Goal: Task Accomplishment & Management: Complete application form

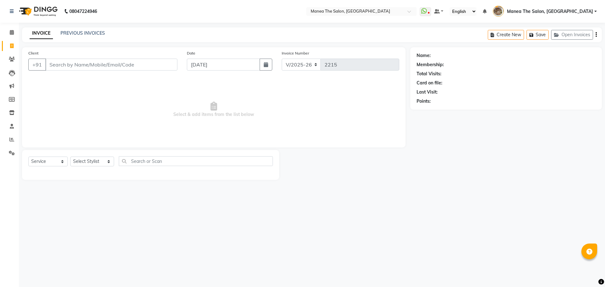
select select "7287"
select select "service"
click at [85, 162] on select "Select Stylist [PERSON_NAME] Front Office Kaif [PERSON_NAME] [PERSON_NAME] Pelu…" at bounding box center [92, 162] width 44 height 10
drag, startPoint x: 313, startPoint y: 188, endPoint x: 314, endPoint y: 192, distance: 4.3
click at [313, 189] on main "INVOICE PREVIOUS INVOICES Create New Save Open Invoices Client +91 Date [DATE] …" at bounding box center [312, 108] width 586 height 162
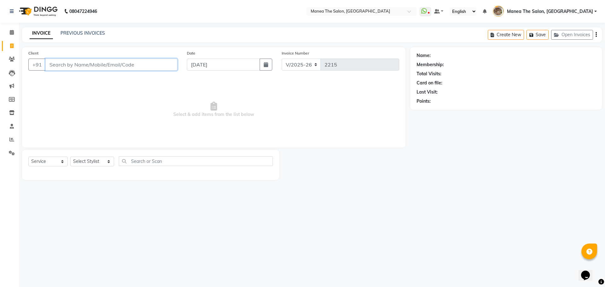
click at [85, 66] on input "Client" at bounding box center [111, 65] width 132 height 12
click at [79, 61] on input "Client" at bounding box center [111, 65] width 132 height 12
type input "8332907551"
click at [168, 66] on span "Add Client" at bounding box center [161, 64] width 25 height 6
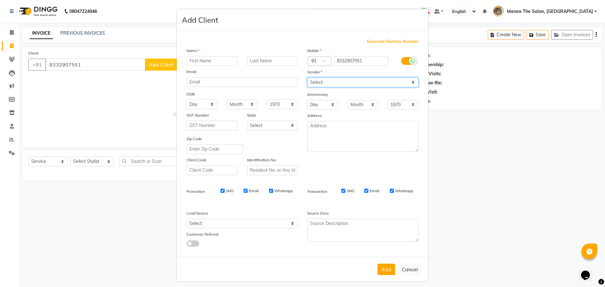
click at [327, 82] on select "Select [DEMOGRAPHIC_DATA] [DEMOGRAPHIC_DATA] Other Prefer Not To Say" at bounding box center [362, 83] width 111 height 10
select select "[DEMOGRAPHIC_DATA]"
click at [307, 78] on select "Select [DEMOGRAPHIC_DATA] [DEMOGRAPHIC_DATA] Other Prefer Not To Say" at bounding box center [362, 83] width 111 height 10
click at [319, 84] on select "Select [DEMOGRAPHIC_DATA] [DEMOGRAPHIC_DATA] Other Prefer Not To Say" at bounding box center [362, 83] width 111 height 10
click at [509, 170] on ngb-modal-window "Add Client Generate Dummy Number Name Email DOB Day 01 02 03 04 05 06 07 08 09 …" at bounding box center [302, 143] width 605 height 287
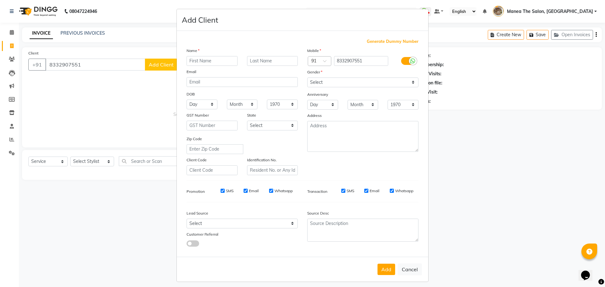
click at [484, 234] on ngb-modal-window "Add Client Generate Dummy Number Name Email DOB Day 01 02 03 04 05 06 07 08 09 …" at bounding box center [302, 143] width 605 height 287
click at [382, 264] on button "Add" at bounding box center [386, 269] width 18 height 11
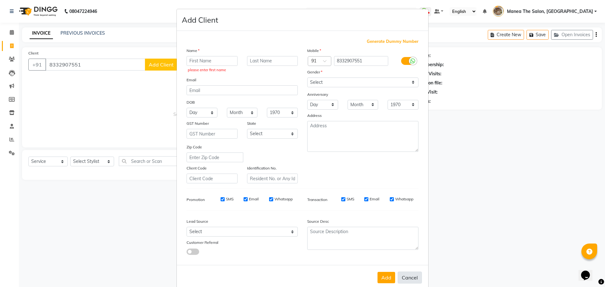
click at [410, 276] on button "Cancel" at bounding box center [410, 278] width 24 height 12
select select
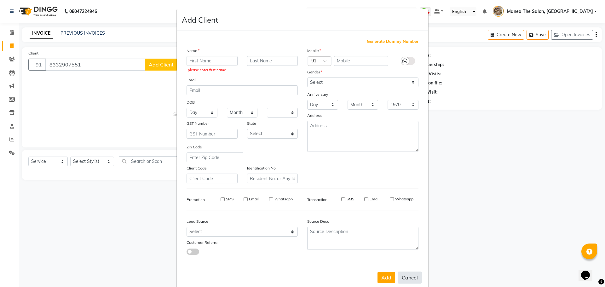
select select
checkbox input "false"
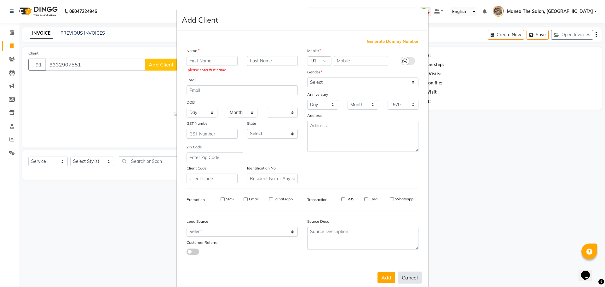
checkbox input "false"
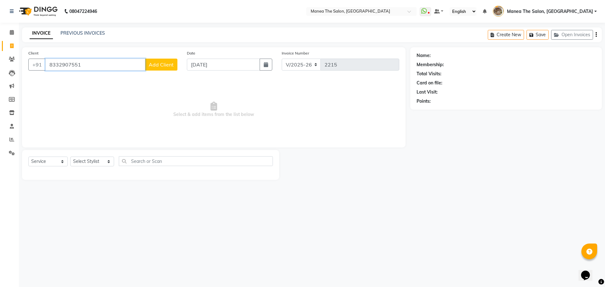
drag, startPoint x: 84, startPoint y: 64, endPoint x: 50, endPoint y: 69, distance: 34.4
click at [50, 69] on input "8332907551" at bounding box center [95, 65] width 100 height 12
click at [96, 79] on span "630567" at bounding box center [105, 79] width 19 height 6
type input "6305670407"
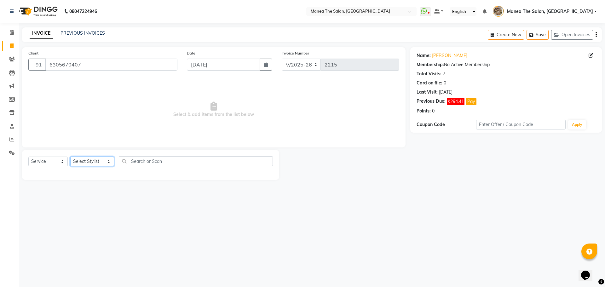
click at [95, 163] on select "Select Stylist [PERSON_NAME] Front Office Kaif [PERSON_NAME] [PERSON_NAME] Pelu…" at bounding box center [92, 162] width 44 height 10
select select "88131"
click at [70, 157] on select "Select Stylist [PERSON_NAME] Front Office Kaif [PERSON_NAME] [PERSON_NAME] Pelu…" at bounding box center [92, 162] width 44 height 10
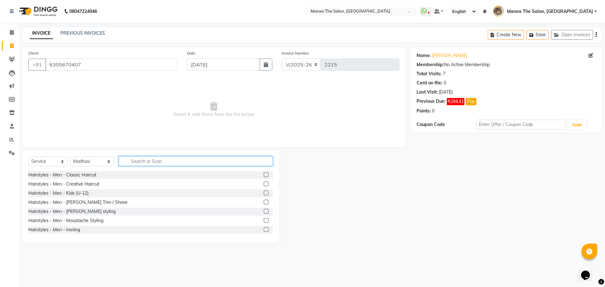
click at [143, 162] on input "text" at bounding box center [196, 161] width 154 height 10
type input "eye"
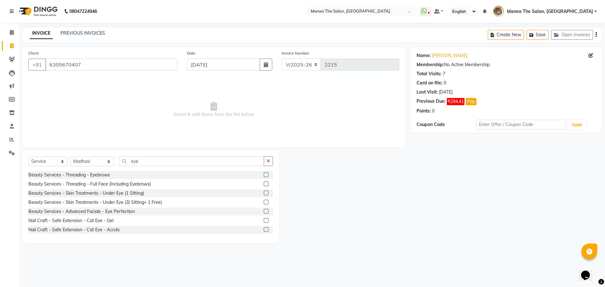
click at [264, 174] on label at bounding box center [266, 174] width 5 height 5
click at [264, 174] on input "checkbox" at bounding box center [266, 175] width 4 height 4
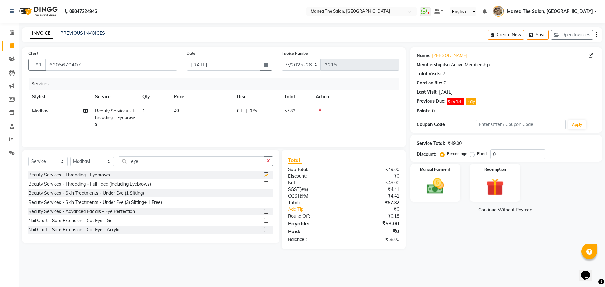
checkbox input "false"
click at [146, 161] on input "eye" at bounding box center [191, 161] width 145 height 10
type input "e"
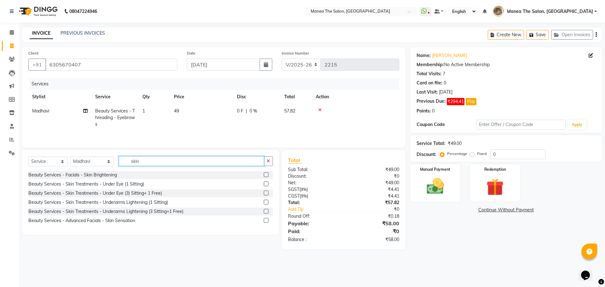
type input "skin"
click at [267, 175] on label at bounding box center [266, 174] width 5 height 5
click at [267, 175] on input "checkbox" at bounding box center [266, 175] width 4 height 4
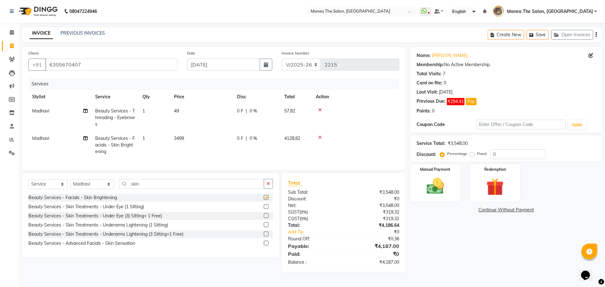
checkbox input "false"
click at [152, 188] on input "skin" at bounding box center [191, 184] width 145 height 10
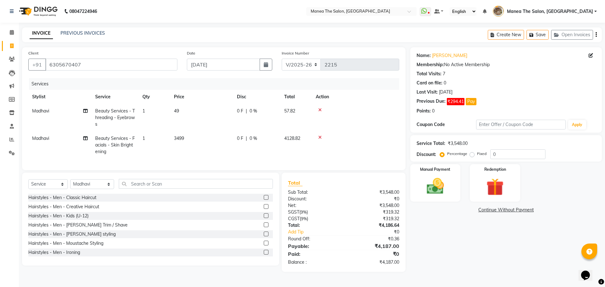
click at [318, 138] on div at bounding box center [356, 137] width 80 height 4
click at [320, 112] on icon at bounding box center [319, 110] width 3 height 4
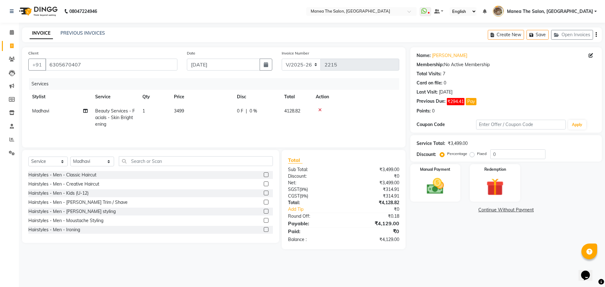
click at [319, 108] on icon at bounding box center [319, 110] width 3 height 4
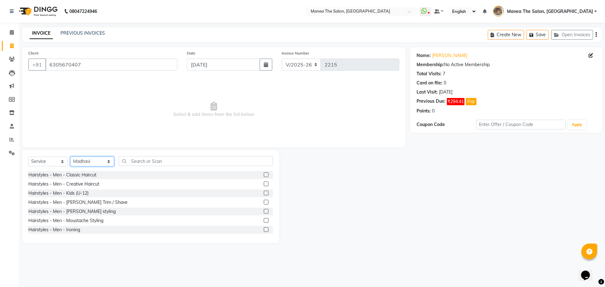
click at [86, 159] on select "Select Stylist [PERSON_NAME] Front Office Kaif [PERSON_NAME] [PERSON_NAME] Pelu…" at bounding box center [92, 162] width 44 height 10
select select "70149"
click at [70, 157] on select "Select Stylist [PERSON_NAME] Front Office Kaif [PERSON_NAME] [PERSON_NAME] Pelu…" at bounding box center [92, 162] width 44 height 10
click at [131, 162] on input "text" at bounding box center [196, 161] width 154 height 10
click at [264, 176] on label at bounding box center [266, 174] width 5 height 5
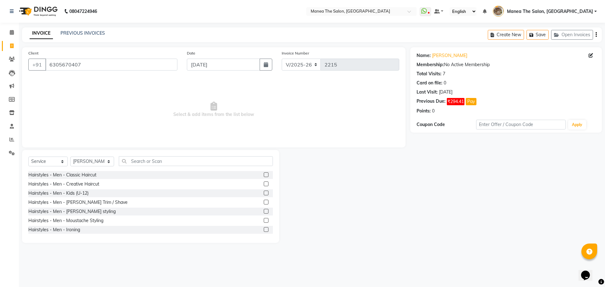
click at [264, 176] on input "checkbox" at bounding box center [266, 175] width 4 height 4
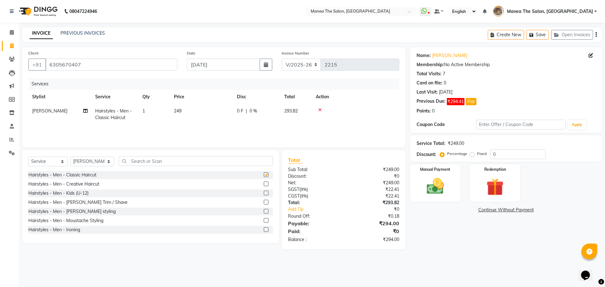
checkbox input "false"
click at [264, 203] on label at bounding box center [266, 202] width 5 height 5
click at [264, 203] on input "checkbox" at bounding box center [266, 202] width 4 height 4
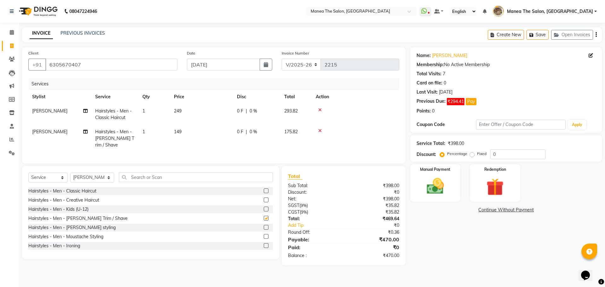
checkbox input "false"
click at [159, 177] on input "text" at bounding box center [196, 177] width 154 height 10
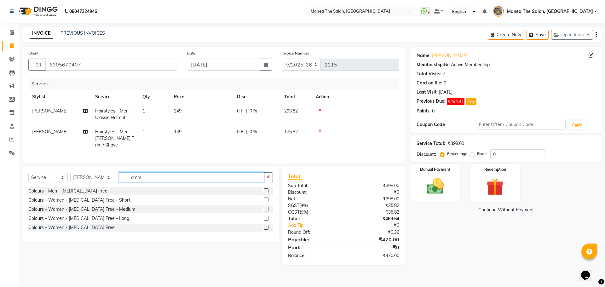
type input "amm"
click at [266, 189] on label at bounding box center [266, 190] width 5 height 5
click at [266, 189] on input "checkbox" at bounding box center [266, 191] width 4 height 4
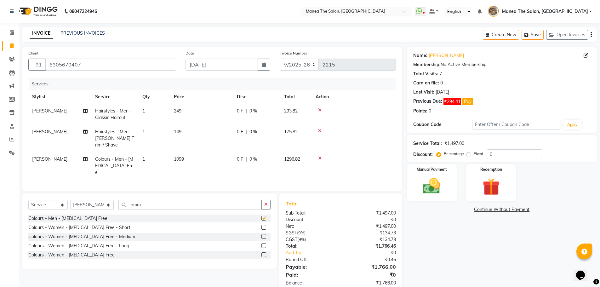
checkbox input "false"
click at [145, 201] on div "Select Service Product Membership Package Voucher Prepaid Gift Card Select Styl…" at bounding box center [149, 207] width 242 height 15
click at [148, 200] on input "amm" at bounding box center [189, 205] width 143 height 10
click at [141, 202] on div "Select Service Product Membership Package Voucher Prepaid Gift Card Select Styl…" at bounding box center [149, 207] width 242 height 15
click at [148, 200] on input "amm" at bounding box center [189, 205] width 143 height 10
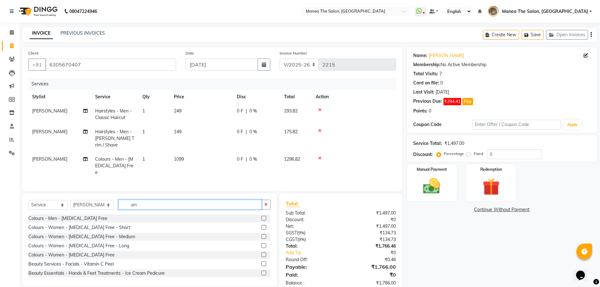
type input "a"
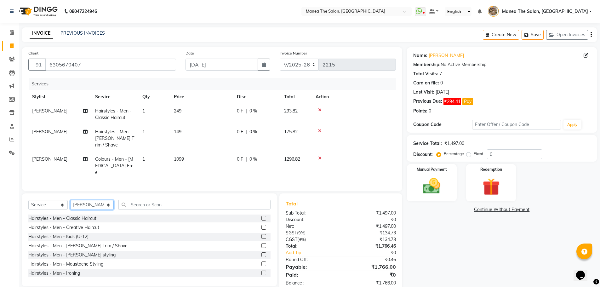
click at [89, 200] on select "Select Stylist [PERSON_NAME] Front Office Kaif [PERSON_NAME] [PERSON_NAME] Pelu…" at bounding box center [91, 205] width 43 height 10
select select "63195"
click at [70, 200] on select "Select Stylist [PERSON_NAME] Front Office Kaif [PERSON_NAME] [PERSON_NAME] Pelu…" at bounding box center [91, 205] width 43 height 10
click at [261, 234] on label at bounding box center [263, 236] width 5 height 5
click at [261, 235] on input "checkbox" at bounding box center [263, 237] width 4 height 4
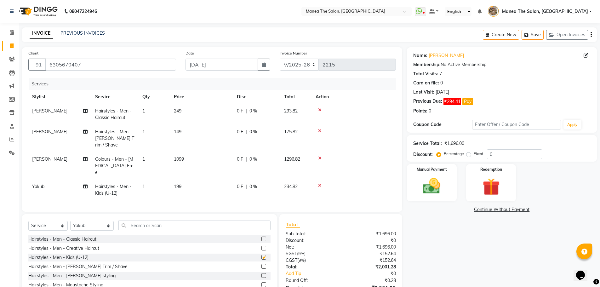
checkbox input "false"
click at [93, 221] on select "Select Stylist [PERSON_NAME] Front Office Kaif [PERSON_NAME] [PERSON_NAME] Pelu…" at bounding box center [91, 226] width 43 height 10
click at [463, 245] on div "Name: [PERSON_NAME] Membership: No Active Membership Total Visits: 7 Card on fi…" at bounding box center [504, 180] width 195 height 266
click at [319, 183] on icon at bounding box center [319, 185] width 3 height 4
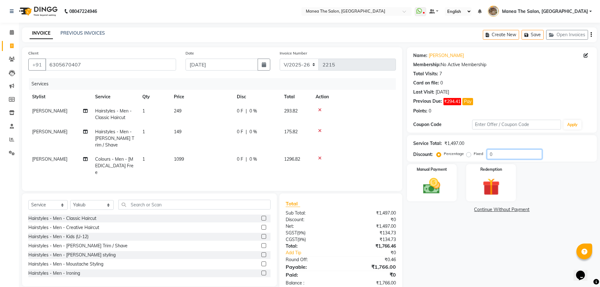
click at [505, 154] on input "0" at bounding box center [514, 154] width 55 height 10
type input "20"
drag, startPoint x: 446, startPoint y: 266, endPoint x: 443, endPoint y: 263, distance: 4.0
click at [446, 266] on div "Name: [PERSON_NAME] Membership: No Active Membership Total Visits: 7 Card on fi…" at bounding box center [504, 169] width 195 height 245
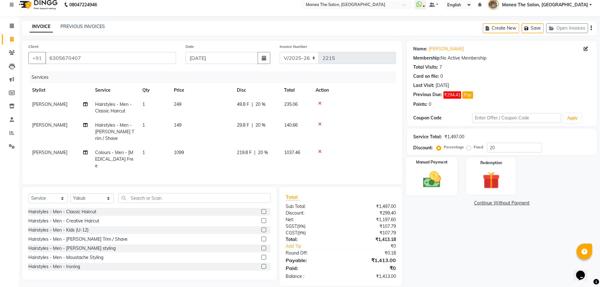
click at [439, 187] on img at bounding box center [431, 179] width 29 height 20
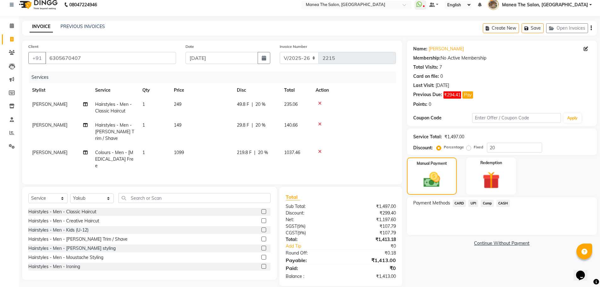
click at [501, 203] on span "CASH" at bounding box center [504, 203] width 14 height 7
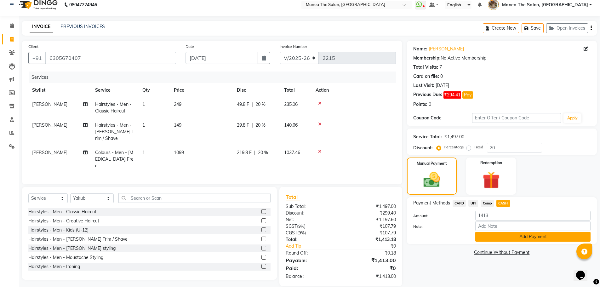
click at [506, 235] on button "Add Payment" at bounding box center [532, 237] width 115 height 10
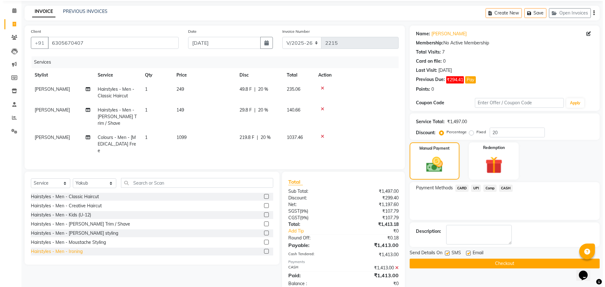
scroll to position [0, 0]
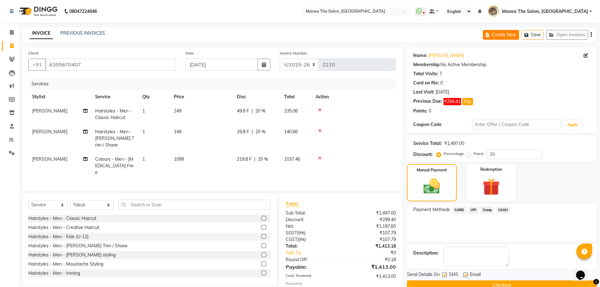
click at [499, 33] on button "Create New" at bounding box center [501, 35] width 36 height 10
select select "service"
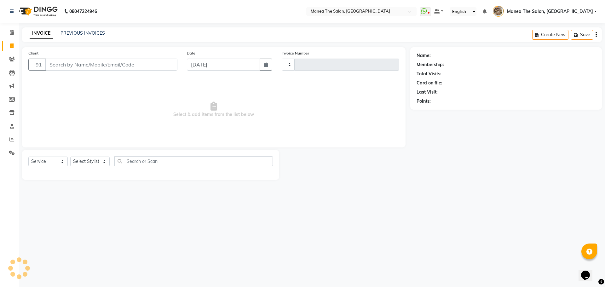
type input "2215"
select select "7287"
click at [105, 160] on select "Select Stylist [PERSON_NAME] Front Office Kaif [PERSON_NAME] [PERSON_NAME] Pelu…" at bounding box center [92, 162] width 44 height 10
click at [44, 161] on select "Select Service Product Membership Package Voucher Prepaid Gift Card" at bounding box center [47, 162] width 39 height 10
click at [51, 160] on select "Select Service Product Membership Package Voucher Prepaid Gift Card" at bounding box center [47, 162] width 39 height 10
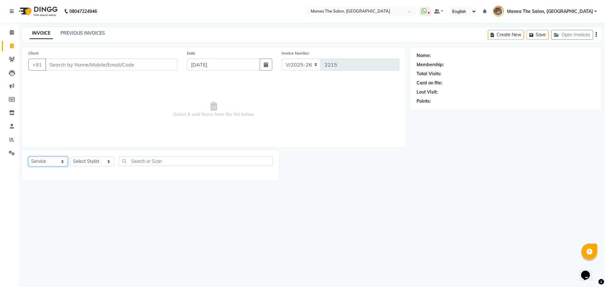
click at [51, 160] on select "Select Service Product Membership Package Voucher Prepaid Gift Card" at bounding box center [47, 162] width 39 height 10
click at [28, 157] on select "Select Service Product Membership Package Voucher Prepaid Gift Card" at bounding box center [47, 162] width 39 height 10
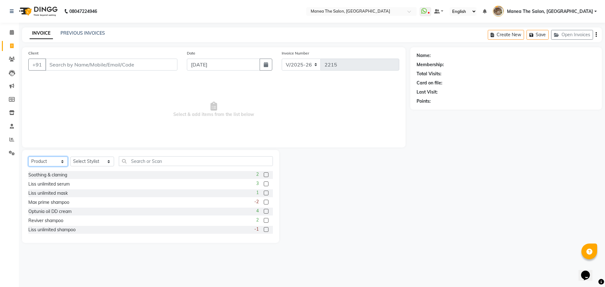
click at [52, 164] on select "Select Service Product Membership Package Voucher Prepaid Gift Card" at bounding box center [47, 162] width 39 height 10
select select "membership"
click at [28, 157] on select "Select Service Product Membership Package Voucher Prepaid Gift Card" at bounding box center [47, 162] width 39 height 10
click at [264, 184] on label at bounding box center [266, 183] width 5 height 5
click at [264, 184] on input "checkbox" at bounding box center [266, 184] width 4 height 4
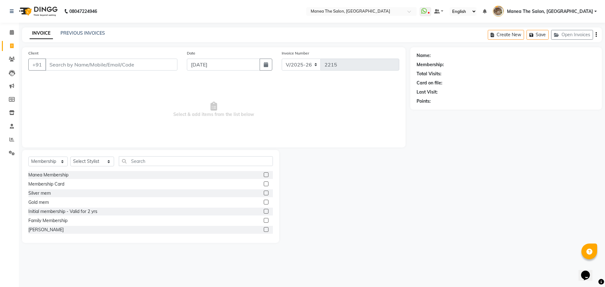
click at [264, 184] on label at bounding box center [266, 183] width 5 height 5
click at [264, 184] on input "checkbox" at bounding box center [266, 184] width 4 height 4
click at [87, 163] on select "Select Stylist [PERSON_NAME] Front Office Kaif [PERSON_NAME] [PERSON_NAME] Pelu…" at bounding box center [92, 162] width 44 height 10
drag, startPoint x: 340, startPoint y: 201, endPoint x: 266, endPoint y: 205, distance: 74.5
click at [339, 202] on div at bounding box center [344, 196] width 131 height 93
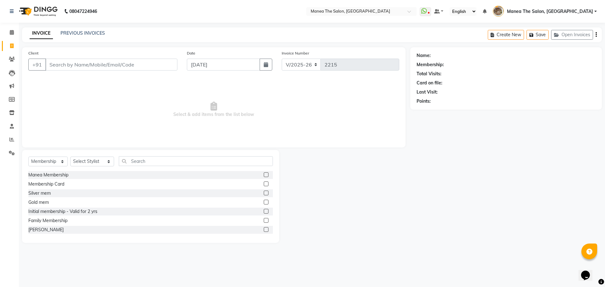
click at [264, 183] on label at bounding box center [266, 183] width 5 height 5
click at [264, 183] on input "checkbox" at bounding box center [266, 184] width 4 height 4
checkbox input "false"
click at [95, 160] on select "Select Stylist [PERSON_NAME] Front Office Kaif [PERSON_NAME] [PERSON_NAME] Pelu…" at bounding box center [92, 162] width 44 height 10
select select "70149"
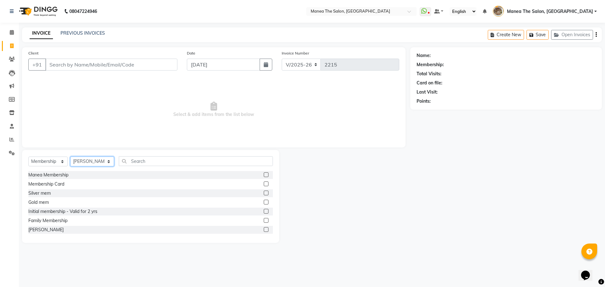
click at [70, 157] on select "Select Stylist [PERSON_NAME] Front Office Kaif [PERSON_NAME] [PERSON_NAME] Pelu…" at bounding box center [92, 162] width 44 height 10
click at [264, 184] on label at bounding box center [266, 183] width 5 height 5
click at [264, 184] on input "checkbox" at bounding box center [266, 184] width 4 height 4
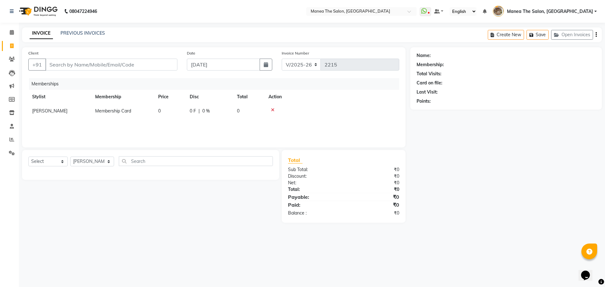
click at [274, 111] on icon at bounding box center [272, 110] width 3 height 4
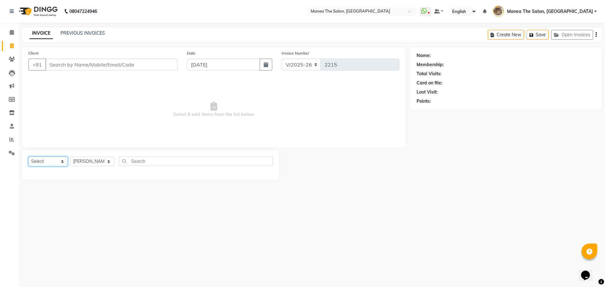
drag, startPoint x: 43, startPoint y: 162, endPoint x: 43, endPoint y: 166, distance: 3.5
click at [43, 162] on select "Select Service Product Membership Package Voucher Prepaid Gift Card" at bounding box center [47, 162] width 39 height 10
select select "product"
click at [28, 157] on select "Select Service Product Membership Package Voucher Prepaid Gift Card" at bounding box center [47, 162] width 39 height 10
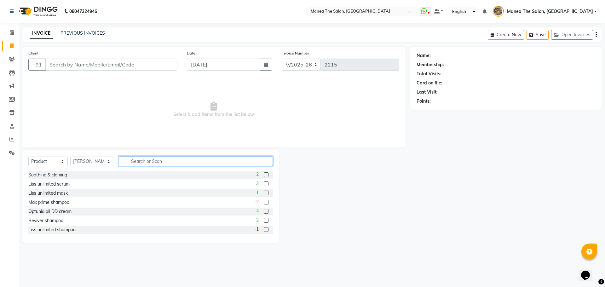
click at [149, 163] on input "text" at bounding box center [196, 161] width 154 height 10
type input "i"
click at [403, 234] on div at bounding box center [344, 196] width 131 height 93
click at [82, 163] on select "Select Stylist [PERSON_NAME] Front Office Kaif [PERSON_NAME] [PERSON_NAME] Pelu…" at bounding box center [92, 162] width 44 height 10
drag, startPoint x: 36, startPoint y: 160, endPoint x: 38, endPoint y: 163, distance: 3.8
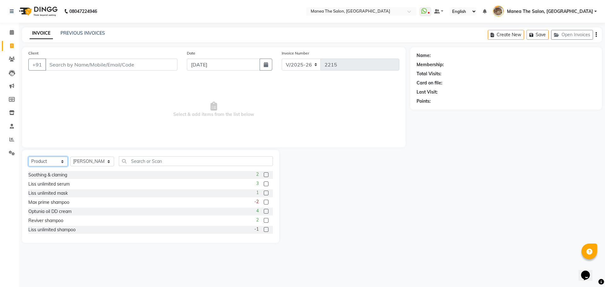
click at [36, 160] on select "Select Service Product Membership Package Voucher Prepaid Gift Card" at bounding box center [47, 162] width 39 height 10
select select "select"
click at [28, 157] on select "Select Service Product Membership Package Voucher Prepaid Gift Card" at bounding box center [47, 162] width 39 height 10
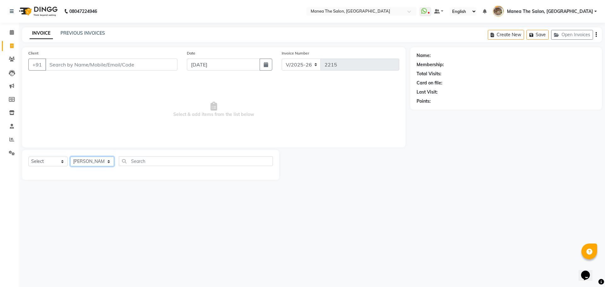
click at [78, 162] on select "Select Stylist [PERSON_NAME] Front Office Kaif [PERSON_NAME] [PERSON_NAME] Pelu…" at bounding box center [92, 162] width 44 height 10
select select
click at [70, 157] on select "Select Stylist [PERSON_NAME] Front Office Kaif [PERSON_NAME] [PERSON_NAME] Pelu…" at bounding box center [92, 162] width 44 height 10
